Goal: Task Accomplishment & Management: Complete application form

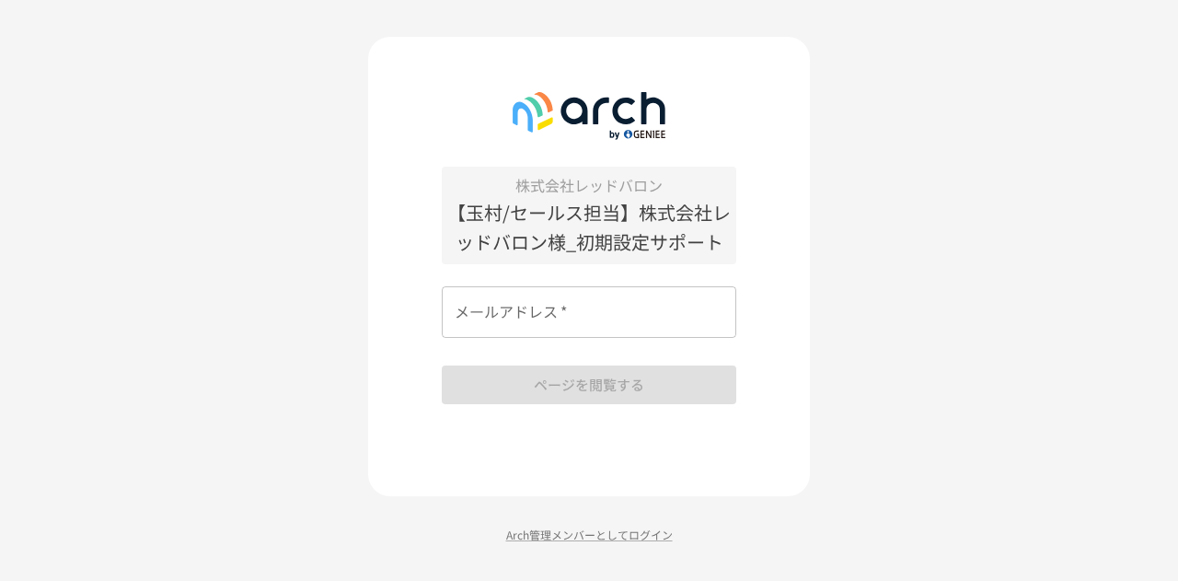
click at [550, 319] on input "メールアドレス   *" at bounding box center [589, 312] width 294 height 52
click at [517, 323] on input "メールアドレス   *" at bounding box center [589, 312] width 294 height 52
type input "**********"
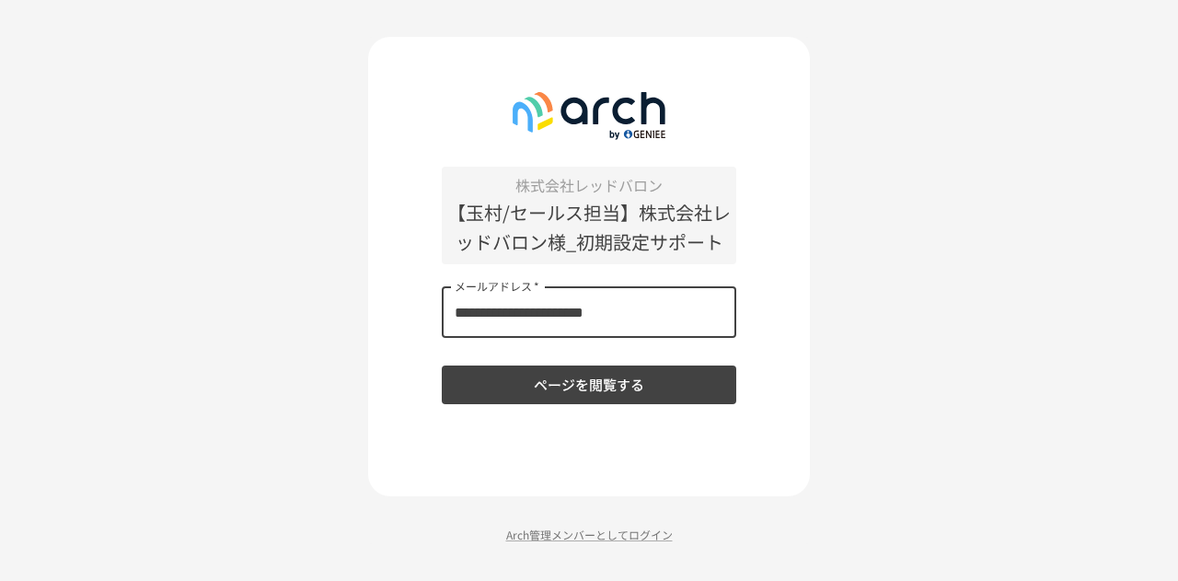
click at [535, 397] on button "ページを閲覧する" at bounding box center [589, 384] width 294 height 39
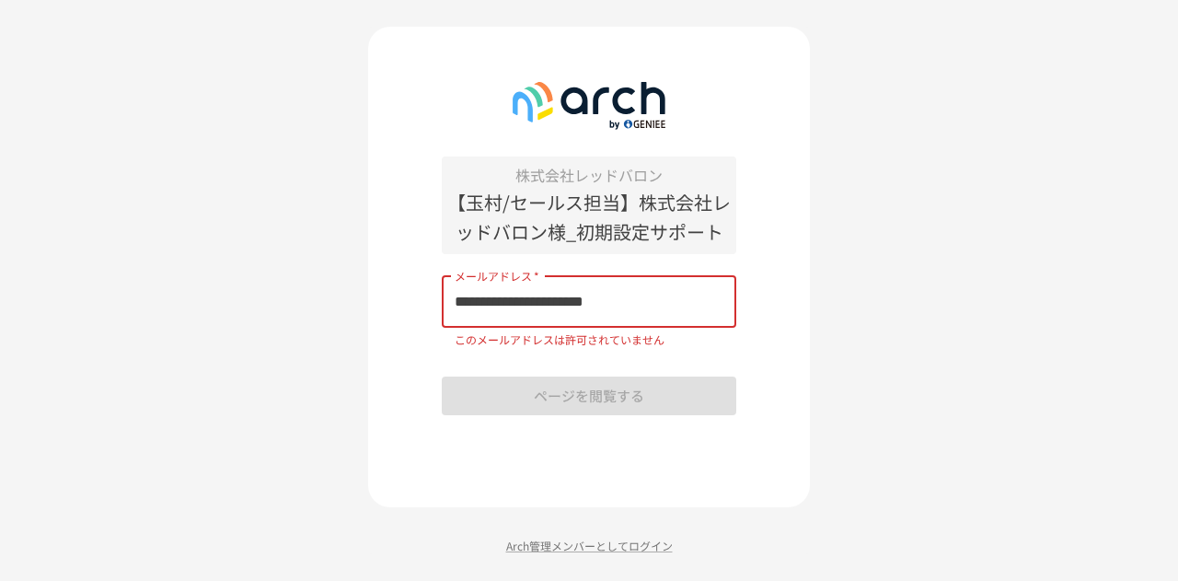
drag, startPoint x: 636, startPoint y: 301, endPoint x: 385, endPoint y: 319, distance: 251.8
click at [385, 319] on div "**********" at bounding box center [589, 267] width 442 height 480
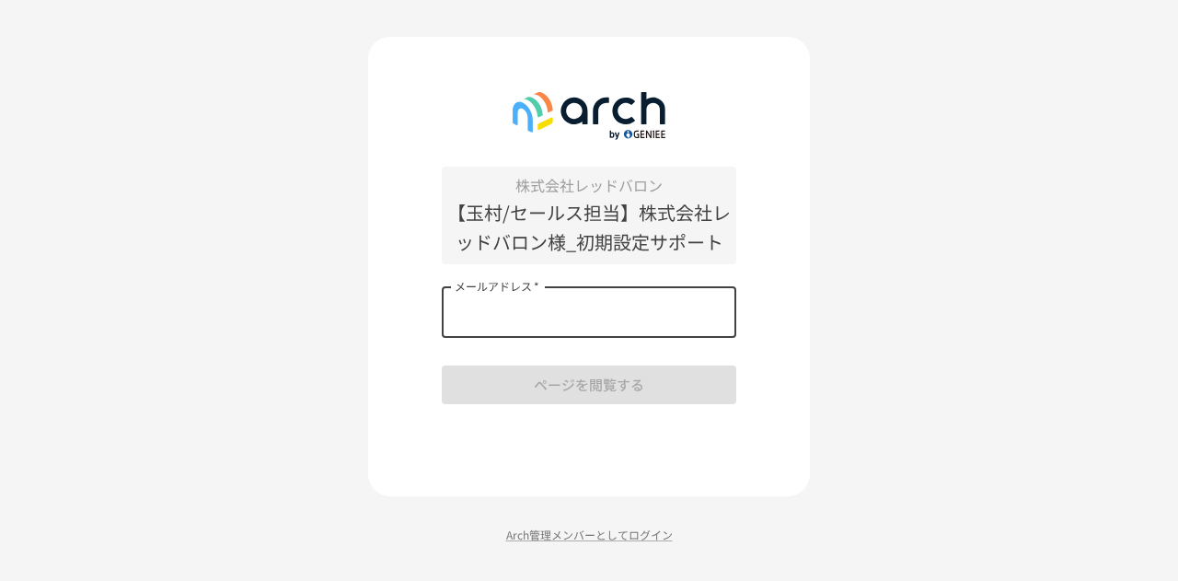
click at [460, 308] on input "メールアドレス   *" at bounding box center [589, 312] width 294 height 52
click at [527, 388] on div "株式会社レッドバロン 【[PERSON_NAME]/セールス担当】株式会社レッドバロン様_初期設定サポート メールアドレス   * メールアドレス   * ペ…" at bounding box center [589, 285] width 294 height 237
click at [526, 316] on input "メールアドレス   *" at bounding box center [589, 312] width 294 height 52
type input "*"
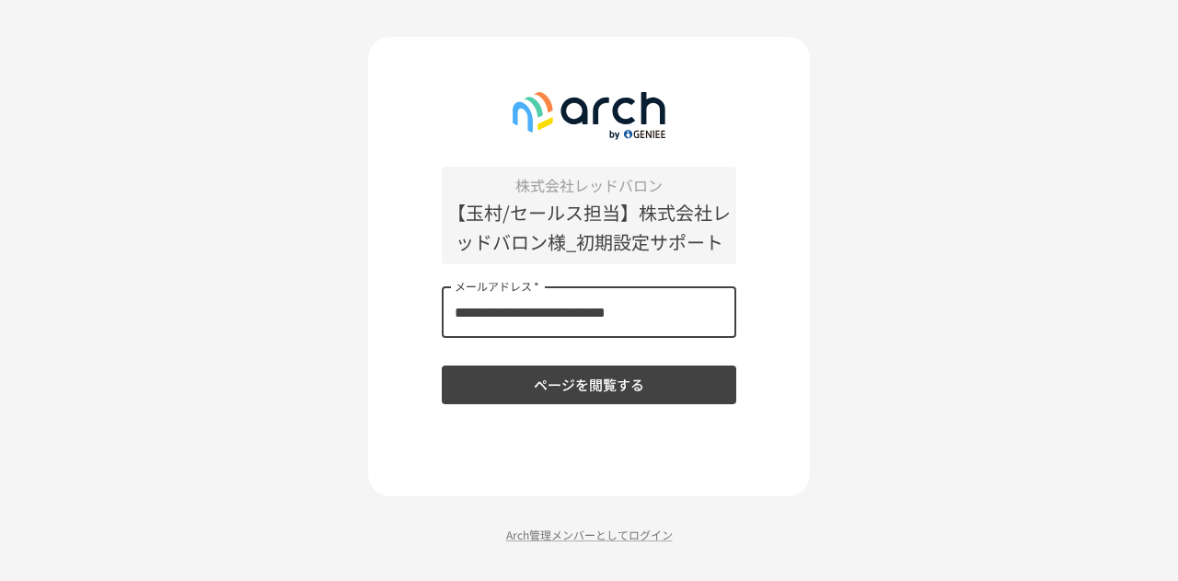
click at [442, 365] on button "ページを閲覧する" at bounding box center [589, 384] width 294 height 39
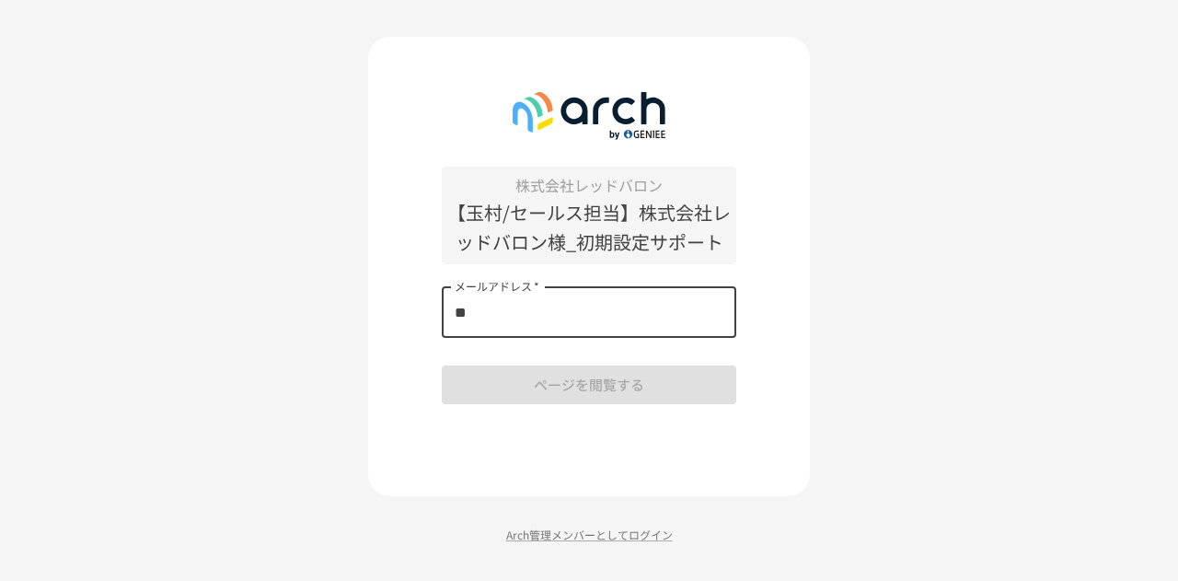
type input "*"
